Goal: Transaction & Acquisition: Register for event/course

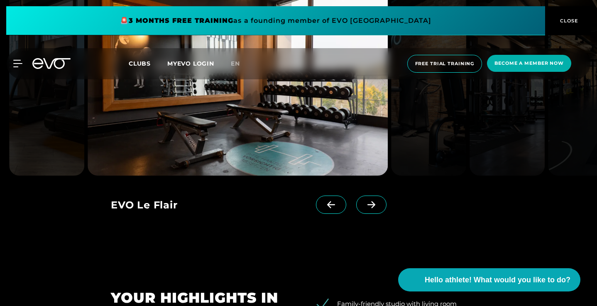
click at [379, 209] on icon at bounding box center [371, 204] width 15 height 7
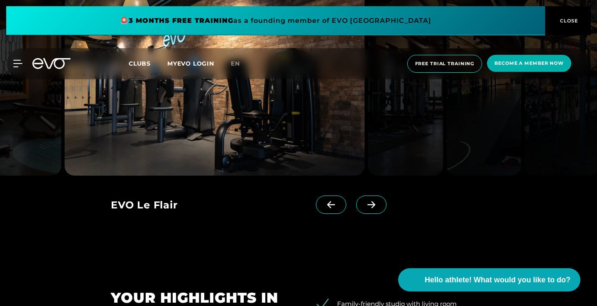
click at [379, 209] on icon at bounding box center [371, 204] width 15 height 7
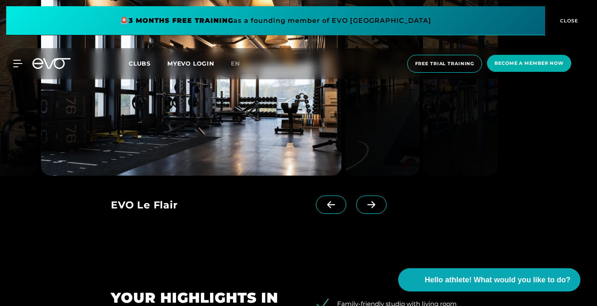
click at [379, 209] on icon at bounding box center [371, 204] width 15 height 7
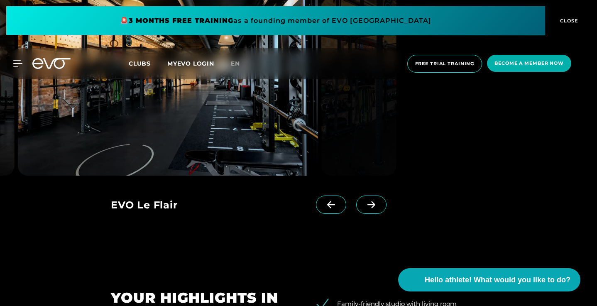
click at [379, 209] on icon at bounding box center [371, 204] width 15 height 7
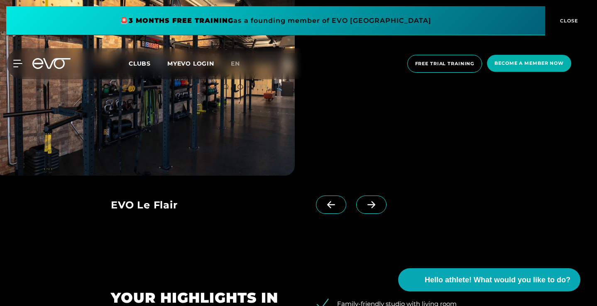
click at [379, 209] on icon at bounding box center [371, 204] width 15 height 7
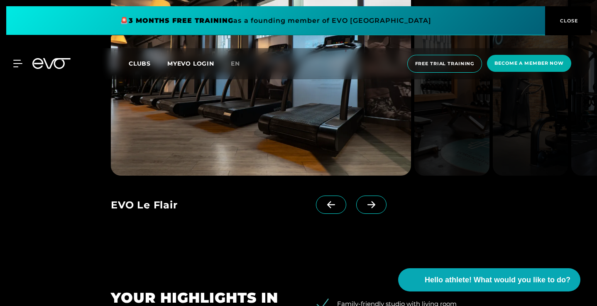
click at [379, 209] on icon at bounding box center [371, 204] width 15 height 7
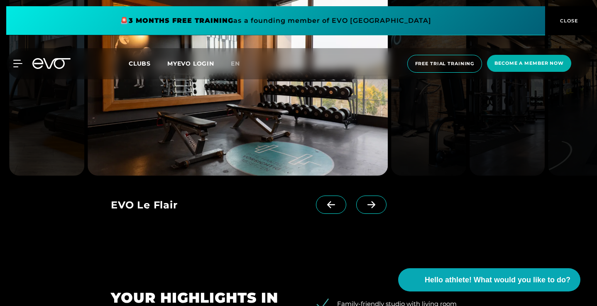
click at [379, 209] on icon at bounding box center [371, 204] width 15 height 7
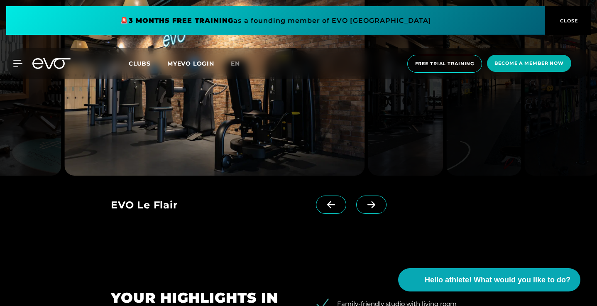
click at [379, 209] on icon at bounding box center [371, 204] width 15 height 7
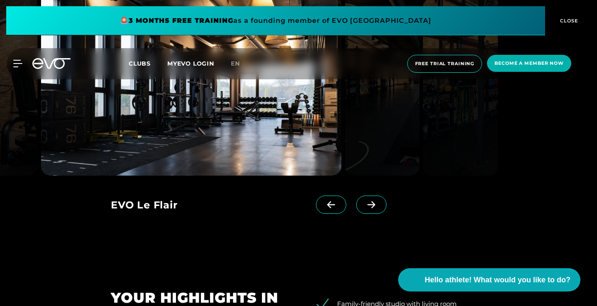
click at [379, 209] on icon at bounding box center [371, 204] width 15 height 7
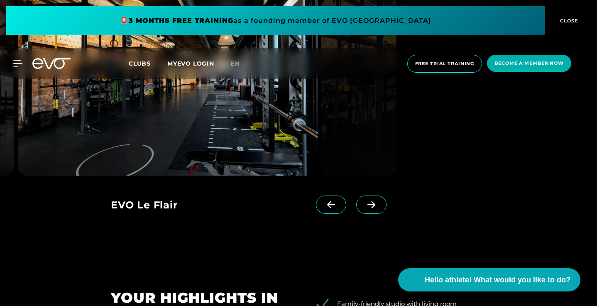
click at [379, 209] on icon at bounding box center [371, 204] width 15 height 7
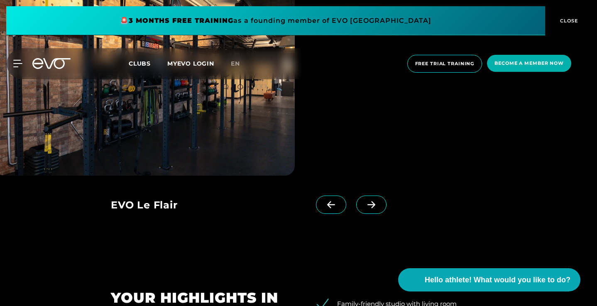
click at [487, 176] on div at bounding box center [299, 82] width 376 height 188
click at [154, 216] on div "EVO Le Flair" at bounding box center [213, 206] width 205 height 21
click at [425, 70] on span "Free trial training" at bounding box center [445, 64] width 75 height 18
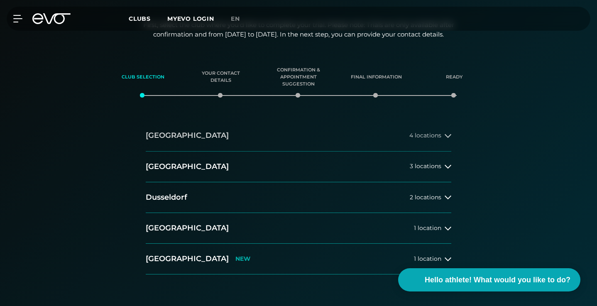
scroll to position [120, 0]
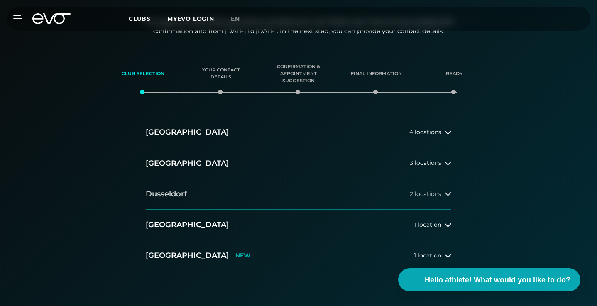
click at [219, 194] on button "[GEOGRAPHIC_DATA] 2 locations" at bounding box center [299, 194] width 306 height 31
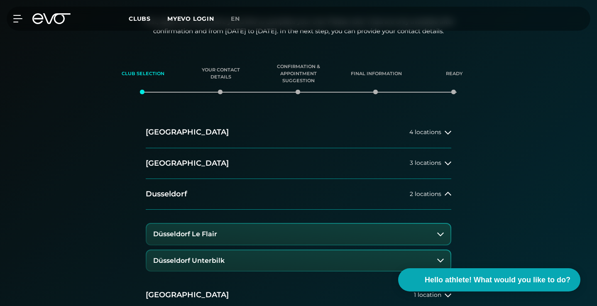
click at [209, 231] on font "Düsseldorf Le Flair" at bounding box center [185, 234] width 64 height 8
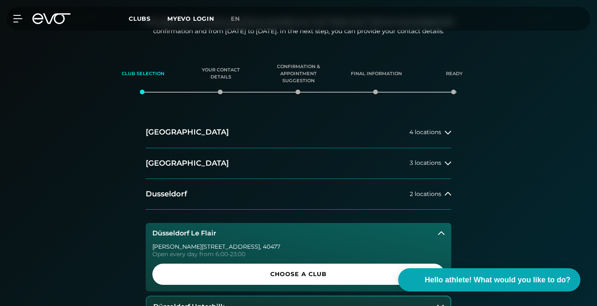
scroll to position [173, 0]
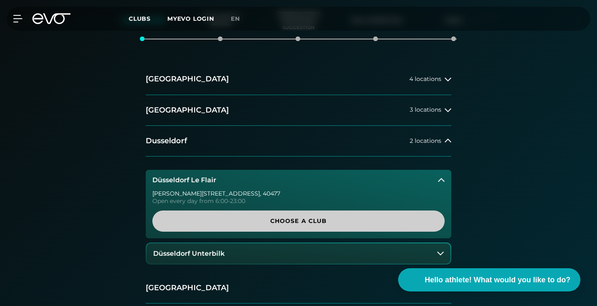
click at [246, 218] on span "Choose a club" at bounding box center [298, 221] width 273 height 9
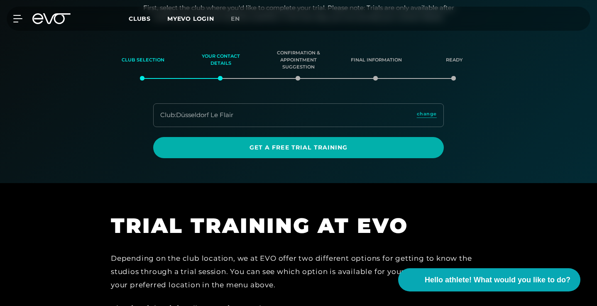
scroll to position [133, 0]
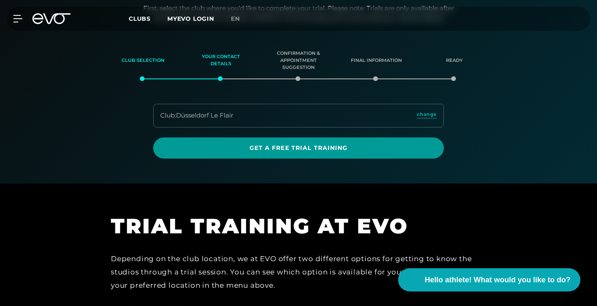
click at [252, 145] on font "Get a free trial training" at bounding box center [299, 147] width 98 height 7
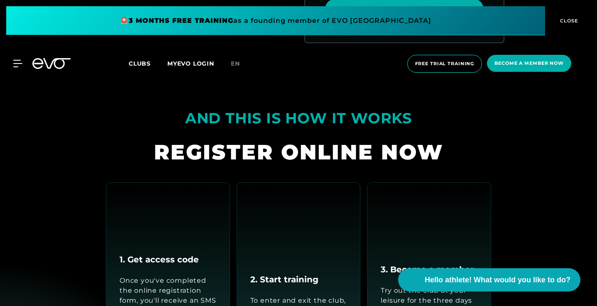
scroll to position [739, 0]
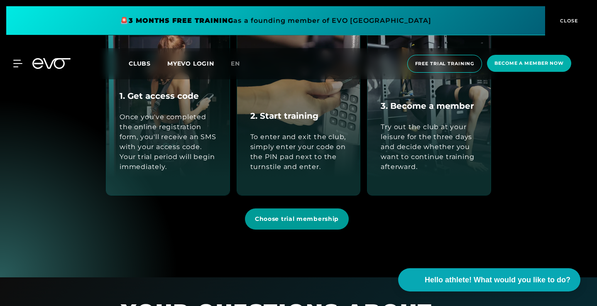
click at [283, 218] on font "Choose trial membership" at bounding box center [297, 218] width 84 height 7
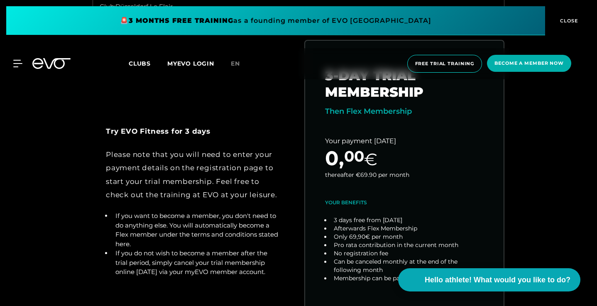
scroll to position [348, 0]
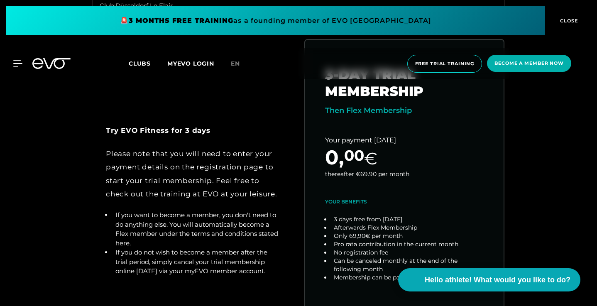
click at [187, 223] on font "If you want to become a member, you don't need to do anything else. You will au…" at bounding box center [197, 229] width 163 height 36
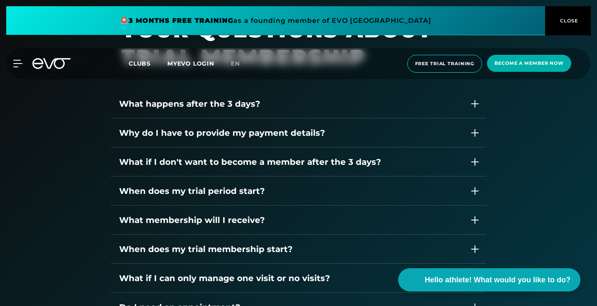
scroll to position [1114, 0]
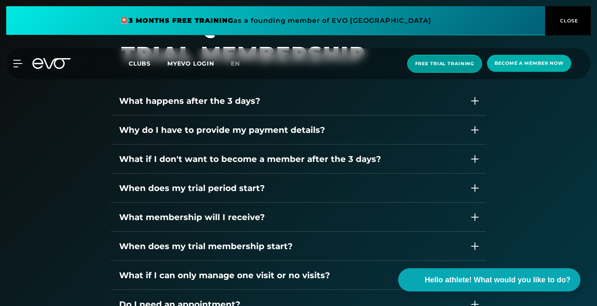
click at [454, 61] on font "Free trial training" at bounding box center [444, 64] width 59 height 6
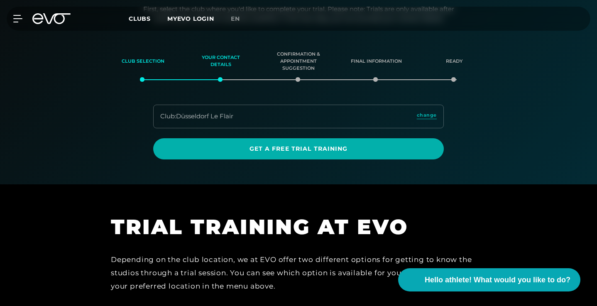
scroll to position [133, 0]
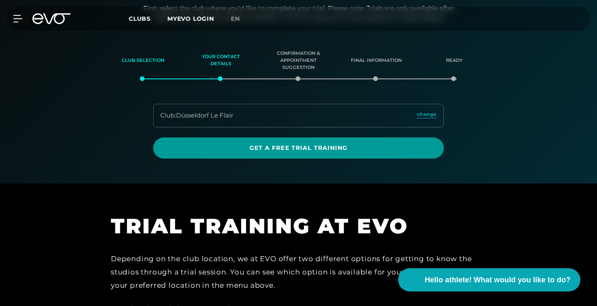
click at [261, 156] on span "Get a free trial training" at bounding box center [298, 148] width 291 height 21
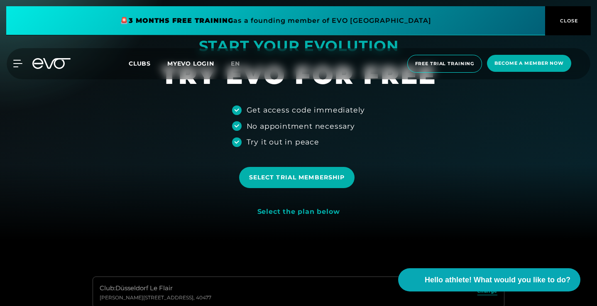
scroll to position [79, 0]
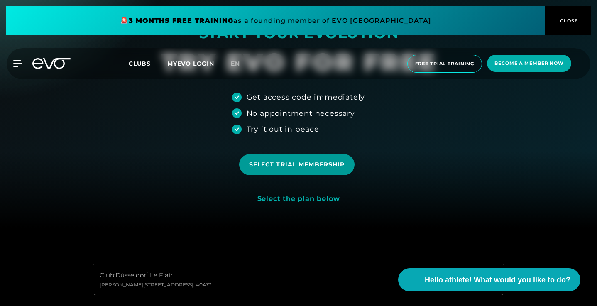
click at [283, 163] on font "Select trial membership" at bounding box center [297, 164] width 96 height 7
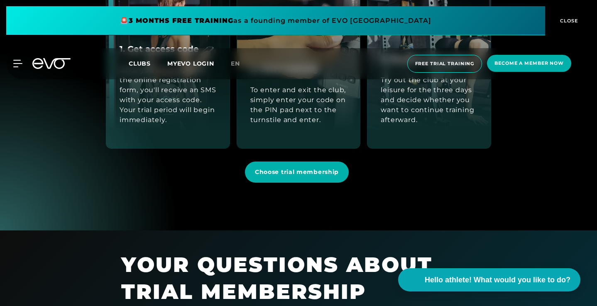
scroll to position [880, 0]
